Goal: Check status: Check status

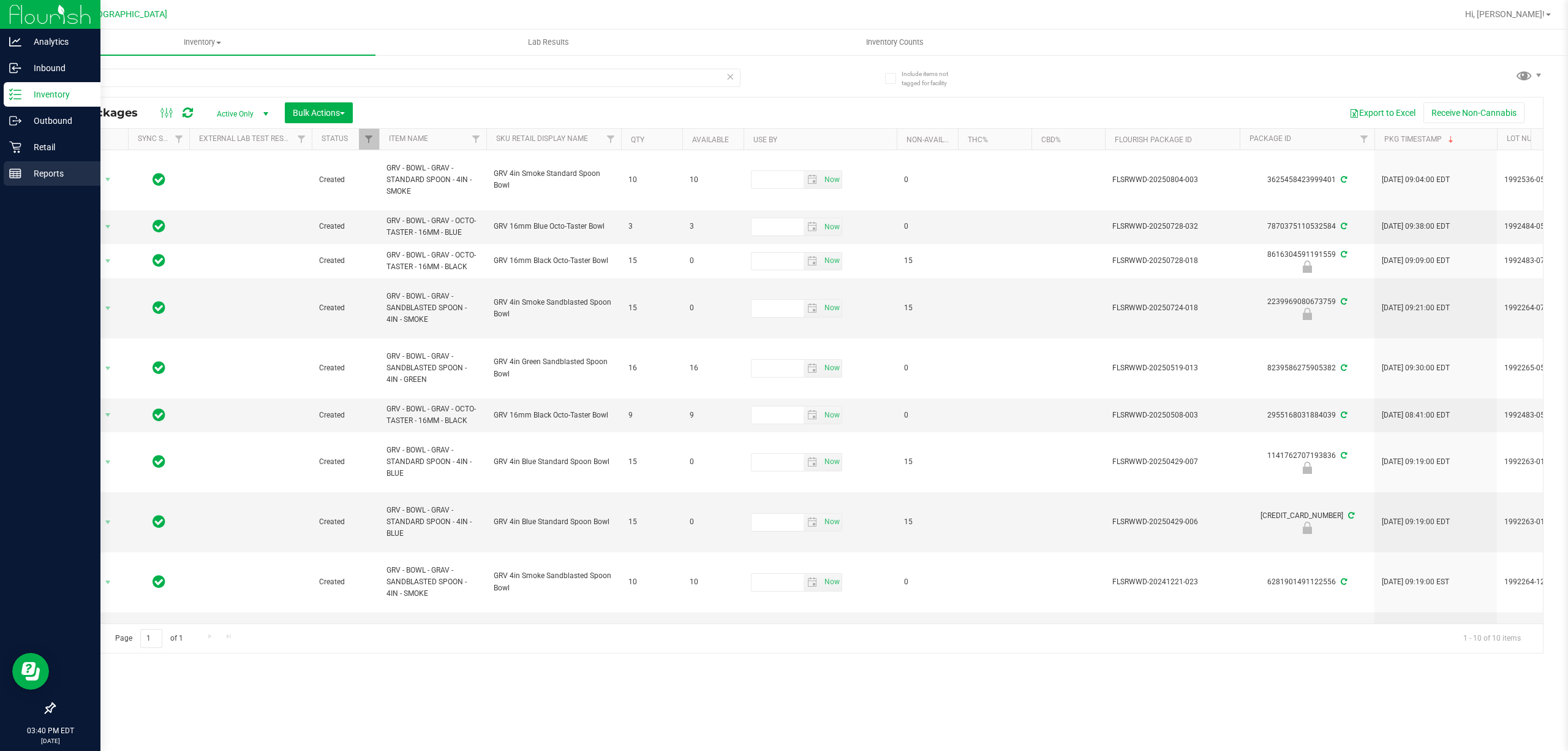
click at [36, 167] on p "Reports" at bounding box center [58, 173] width 74 height 15
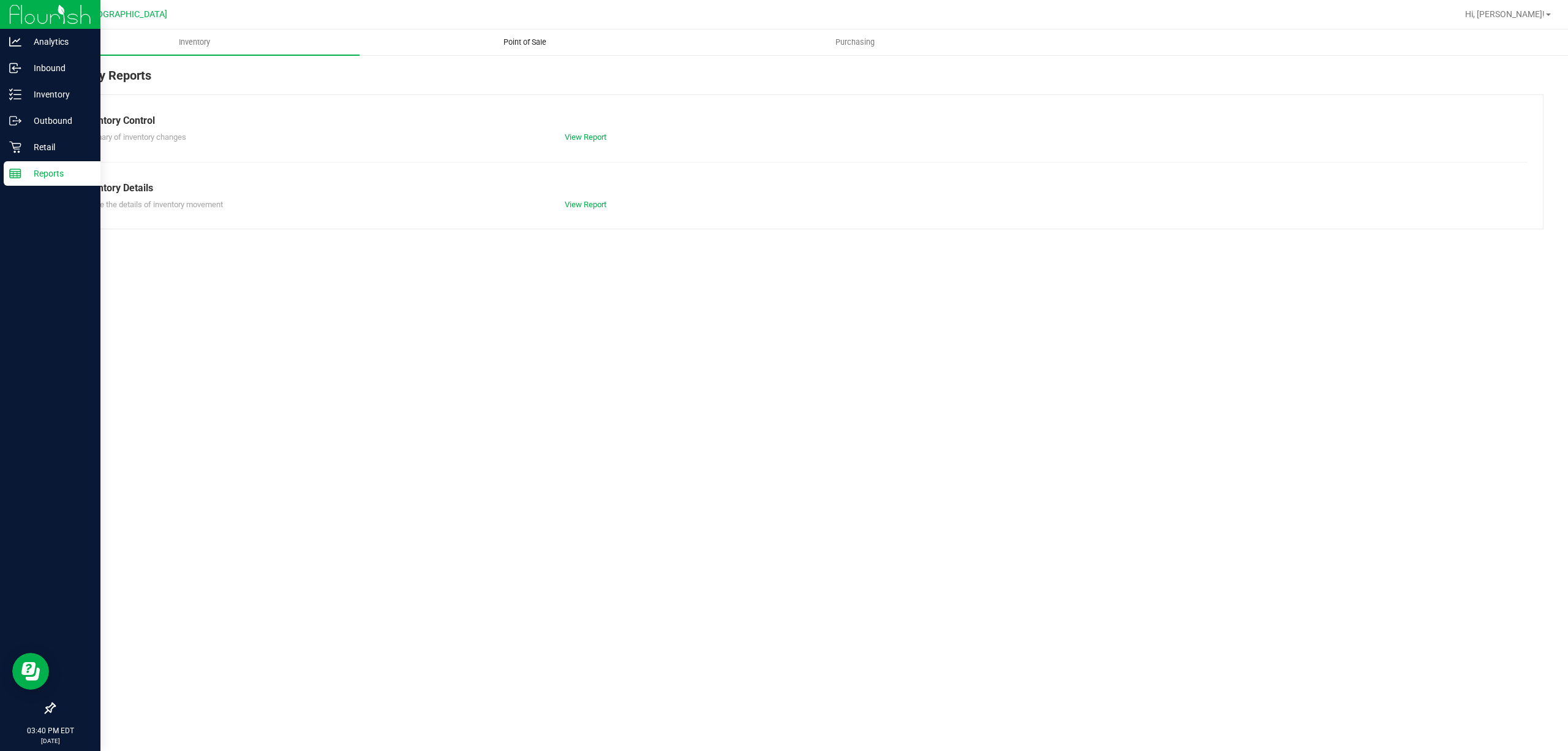
click at [544, 41] on span "Point of Sale" at bounding box center [525, 41] width 76 height 11
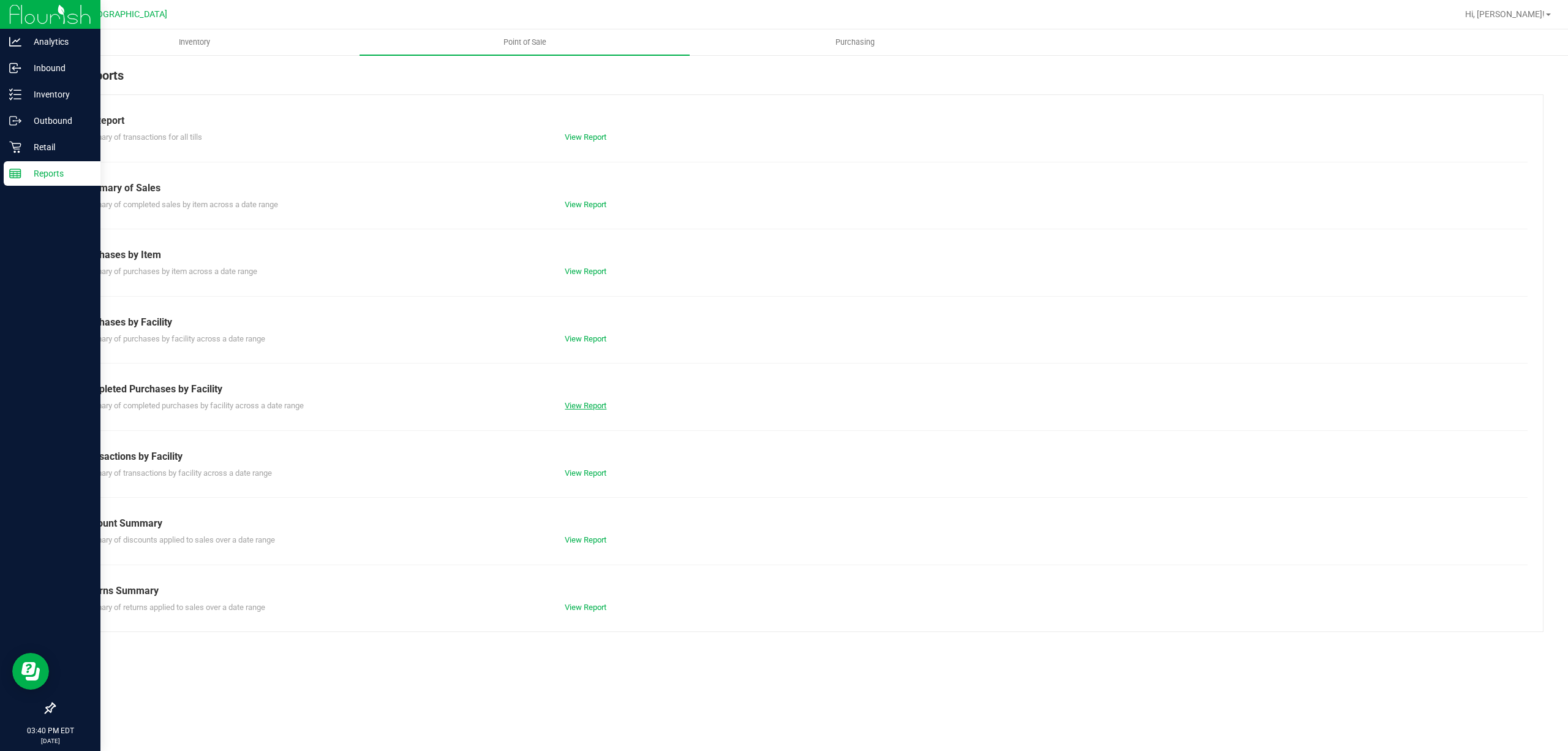
click at [599, 403] on link "View Report" at bounding box center [586, 405] width 41 height 9
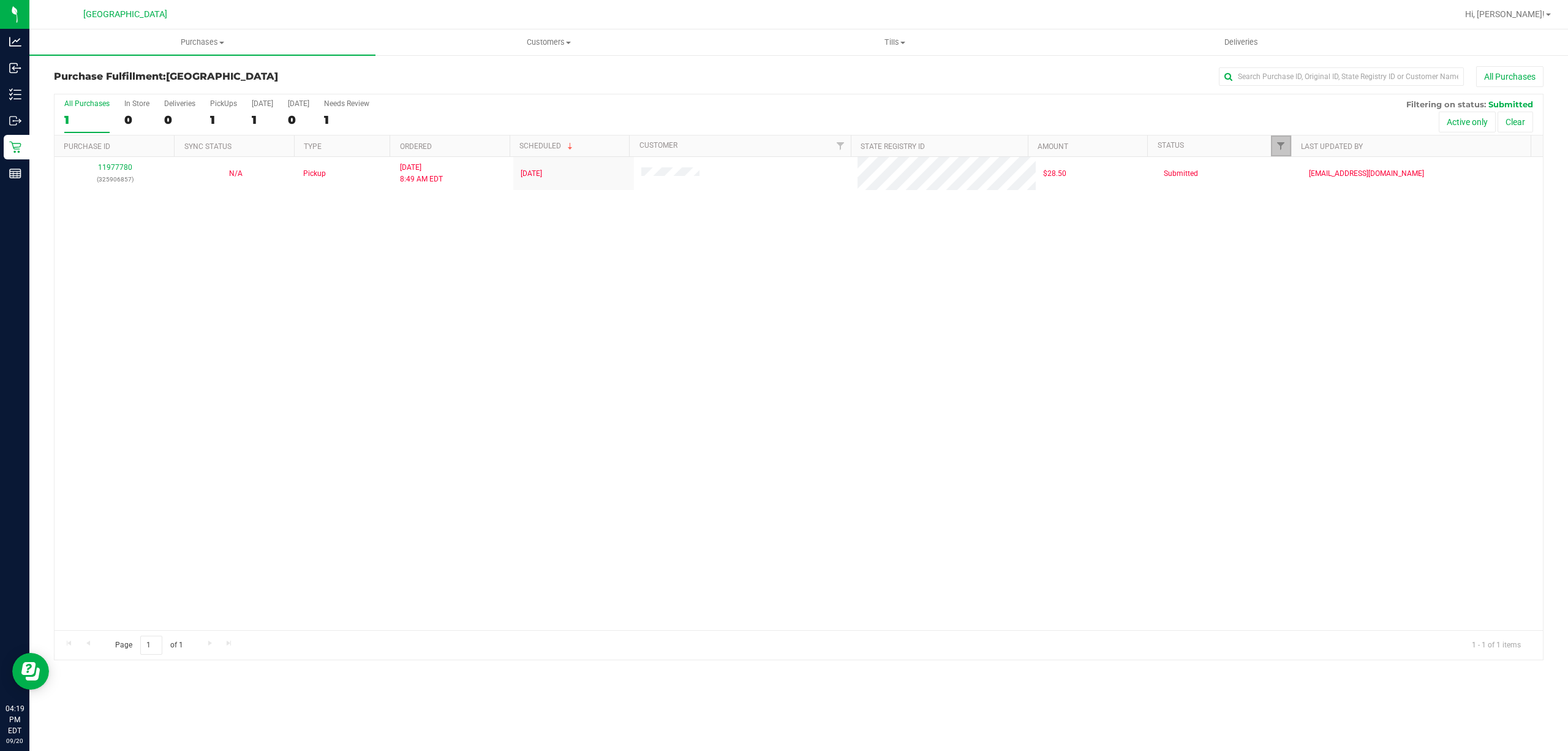
click at [1274, 147] on link "Filter" at bounding box center [1281, 145] width 20 height 21
click at [1303, 361] on button "Filter" at bounding box center [1307, 361] width 59 height 27
